Goal: Task Accomplishment & Management: Complete application form

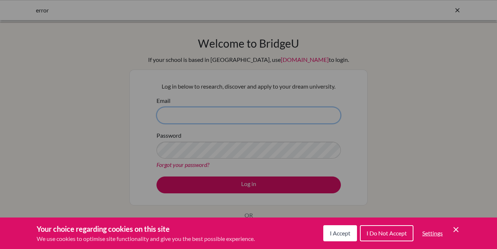
type input "[PERSON_NAME][EMAIL_ADDRESS][PERSON_NAME][DOMAIN_NAME]"
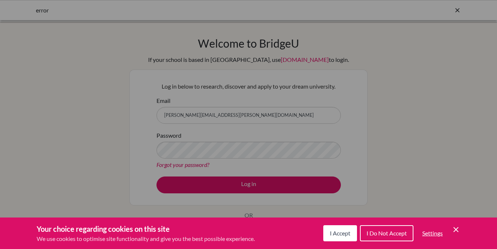
click at [376, 234] on span "I Do Not Accept" at bounding box center [386, 233] width 40 height 7
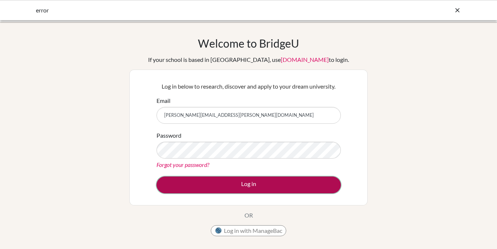
click at [278, 186] on button "Log in" at bounding box center [248, 185] width 184 height 17
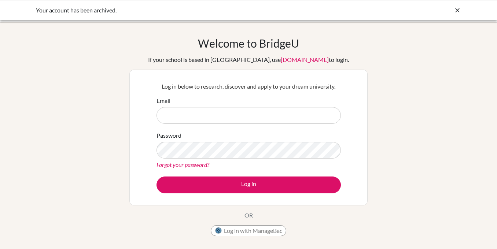
type input "[PERSON_NAME][EMAIL_ADDRESS][PERSON_NAME][DOMAIN_NAME]"
click at [254, 230] on button "Log in with ManageBac" at bounding box center [248, 230] width 75 height 11
type input "[PERSON_NAME][EMAIL_ADDRESS][PERSON_NAME][DOMAIN_NAME]"
click at [264, 231] on button "Log in with ManageBac" at bounding box center [248, 230] width 75 height 11
type input "[PERSON_NAME][EMAIL_ADDRESS][PERSON_NAME][DOMAIN_NAME]"
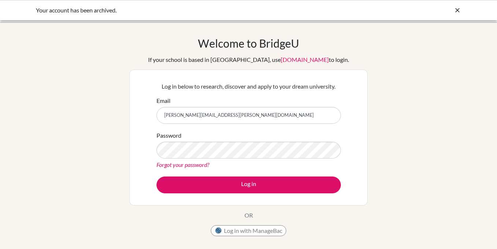
click at [457, 9] on icon at bounding box center [456, 10] width 7 height 7
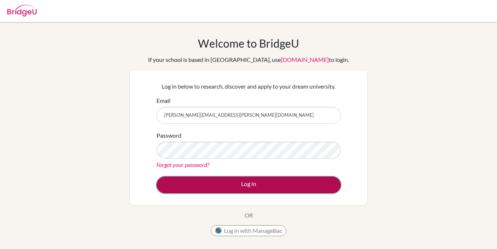
click at [241, 185] on button "Log in" at bounding box center [248, 185] width 184 height 17
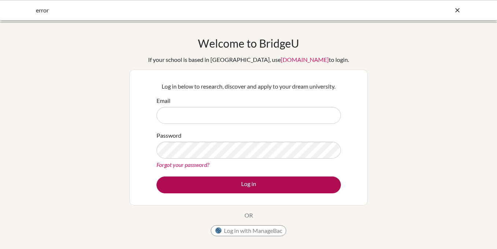
type input "[PERSON_NAME][EMAIL_ADDRESS][PERSON_NAME][DOMAIN_NAME]"
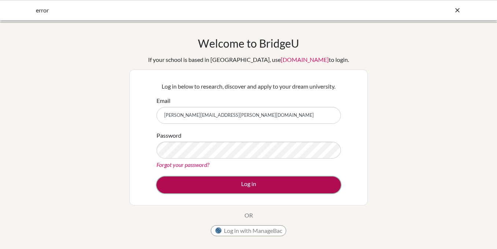
click at [234, 188] on button "Log in" at bounding box center [248, 185] width 184 height 17
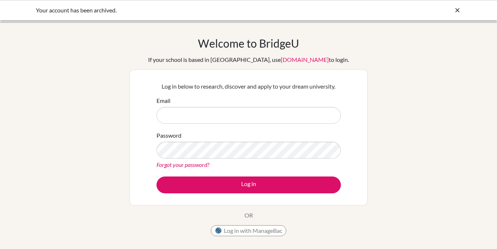
type input "[PERSON_NAME][EMAIL_ADDRESS][PERSON_NAME][DOMAIN_NAME]"
click at [249, 230] on button "Log in with ManageBac" at bounding box center [248, 230] width 75 height 11
type input "[PERSON_NAME][EMAIL_ADDRESS][PERSON_NAME][DOMAIN_NAME]"
click at [394, 127] on div "Welcome to BridgeU If your school is based in China, use app.bridge-u.com.cn to…" at bounding box center [248, 157] width 497 height 240
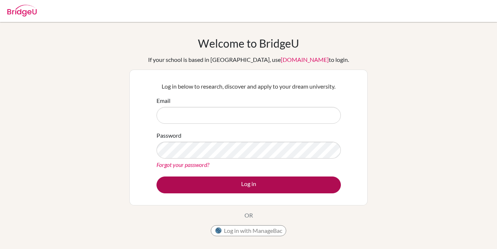
type input "[PERSON_NAME][EMAIL_ADDRESS][PERSON_NAME][DOMAIN_NAME]"
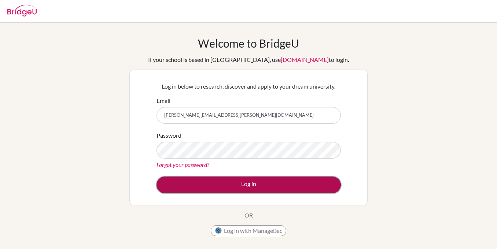
click at [255, 184] on button "Log in" at bounding box center [248, 185] width 184 height 17
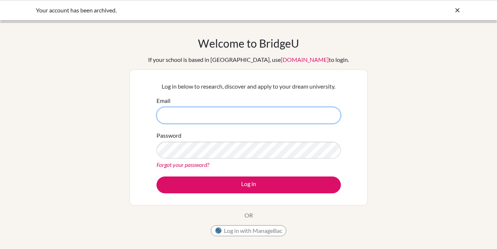
type input "[PERSON_NAME][EMAIL_ADDRESS][PERSON_NAME][DOMAIN_NAME]"
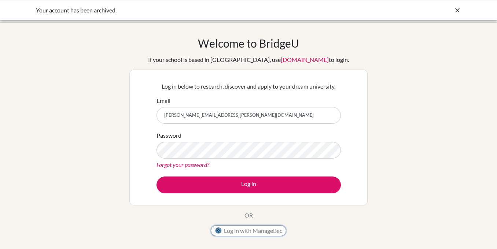
click at [258, 232] on button "Log in with ManageBac" at bounding box center [248, 230] width 75 height 11
